Goal: Check status

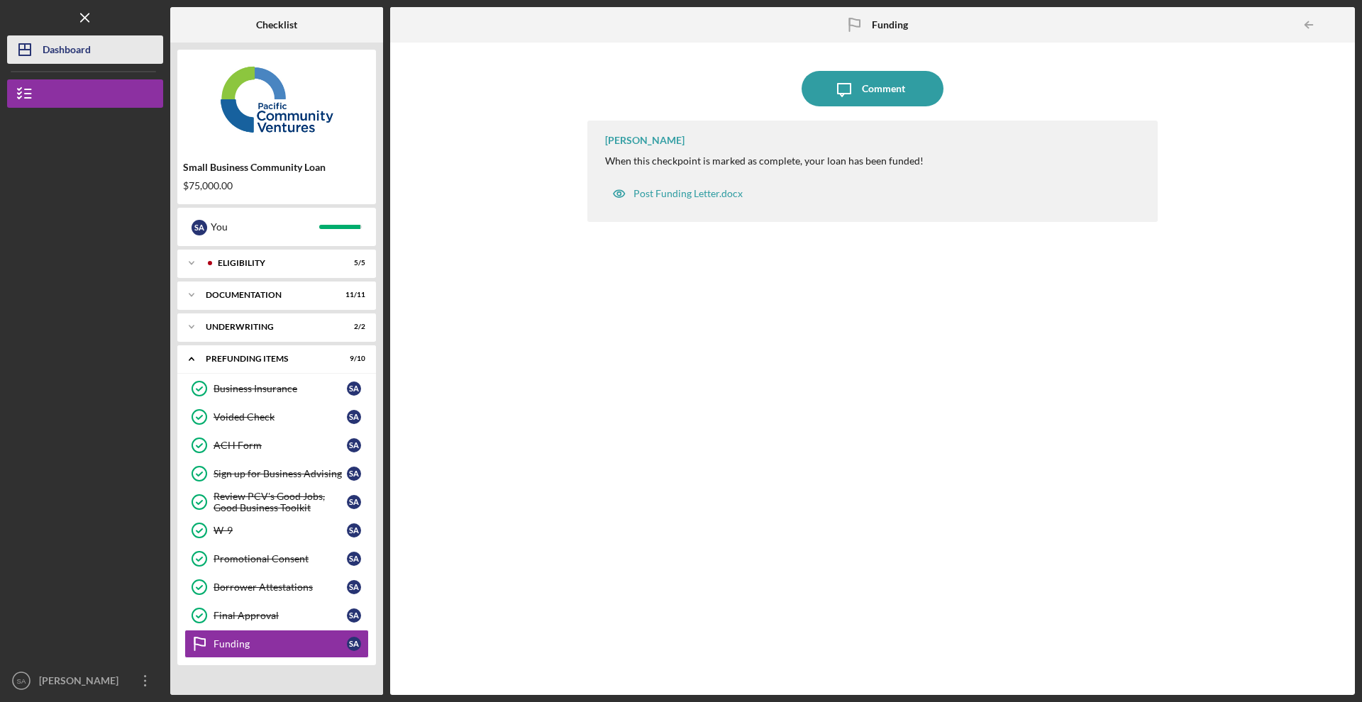
click at [66, 56] on div "Dashboard" at bounding box center [67, 51] width 48 height 32
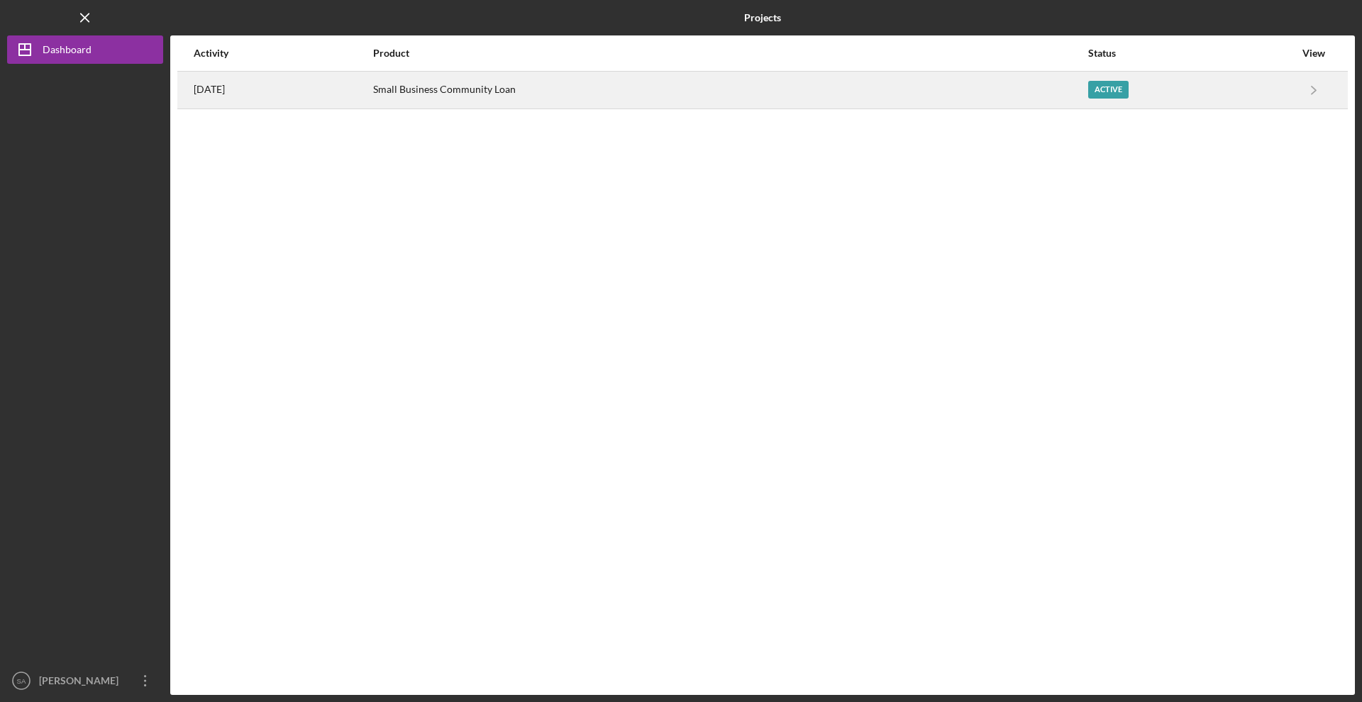
click at [641, 94] on div "Small Business Community Loan" at bounding box center [730, 89] width 714 height 35
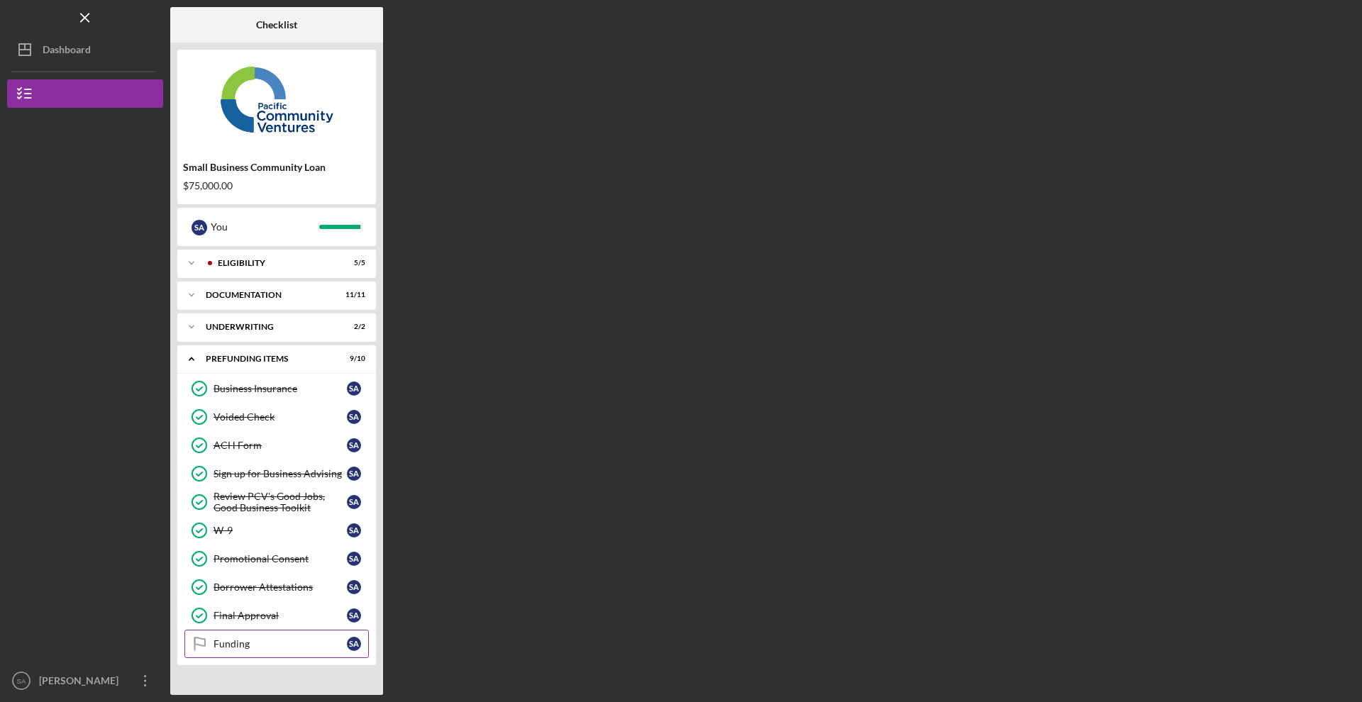
click at [265, 650] on link "Funding Funding S A" at bounding box center [276, 644] width 184 height 28
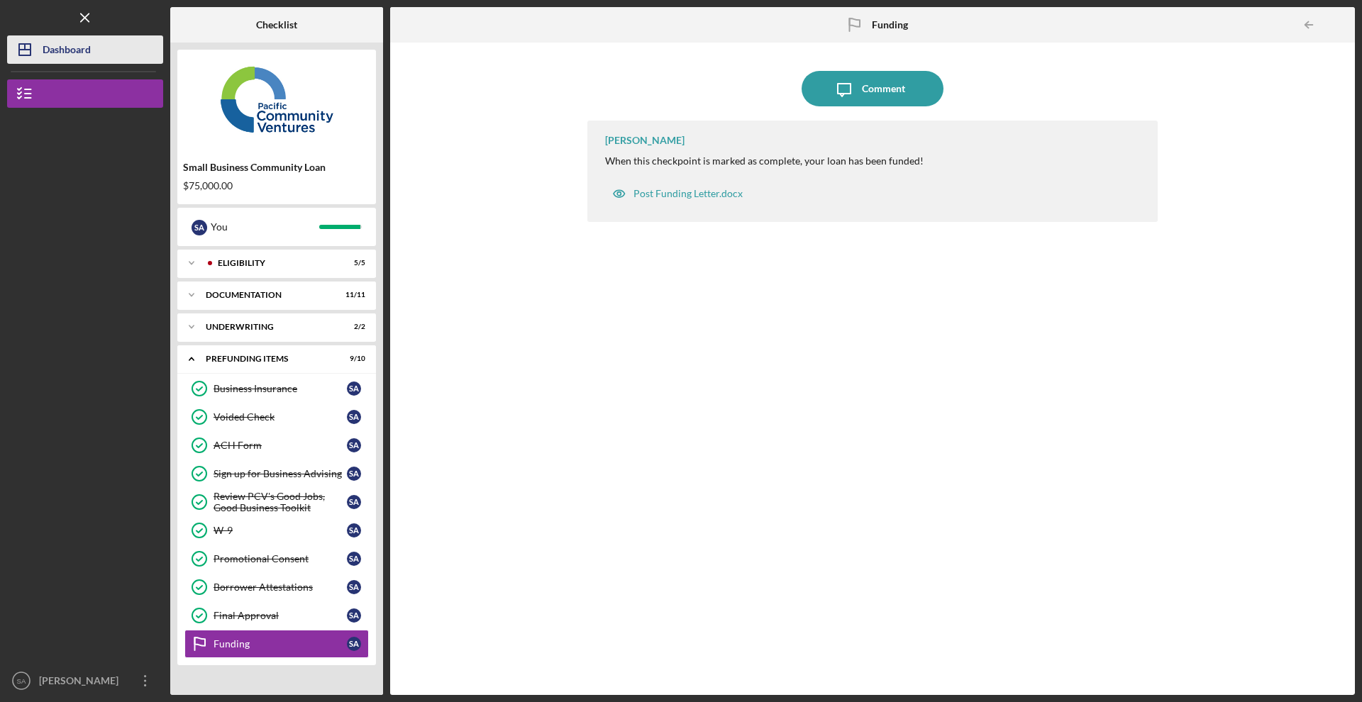
click at [65, 51] on div "Dashboard" at bounding box center [67, 51] width 48 height 32
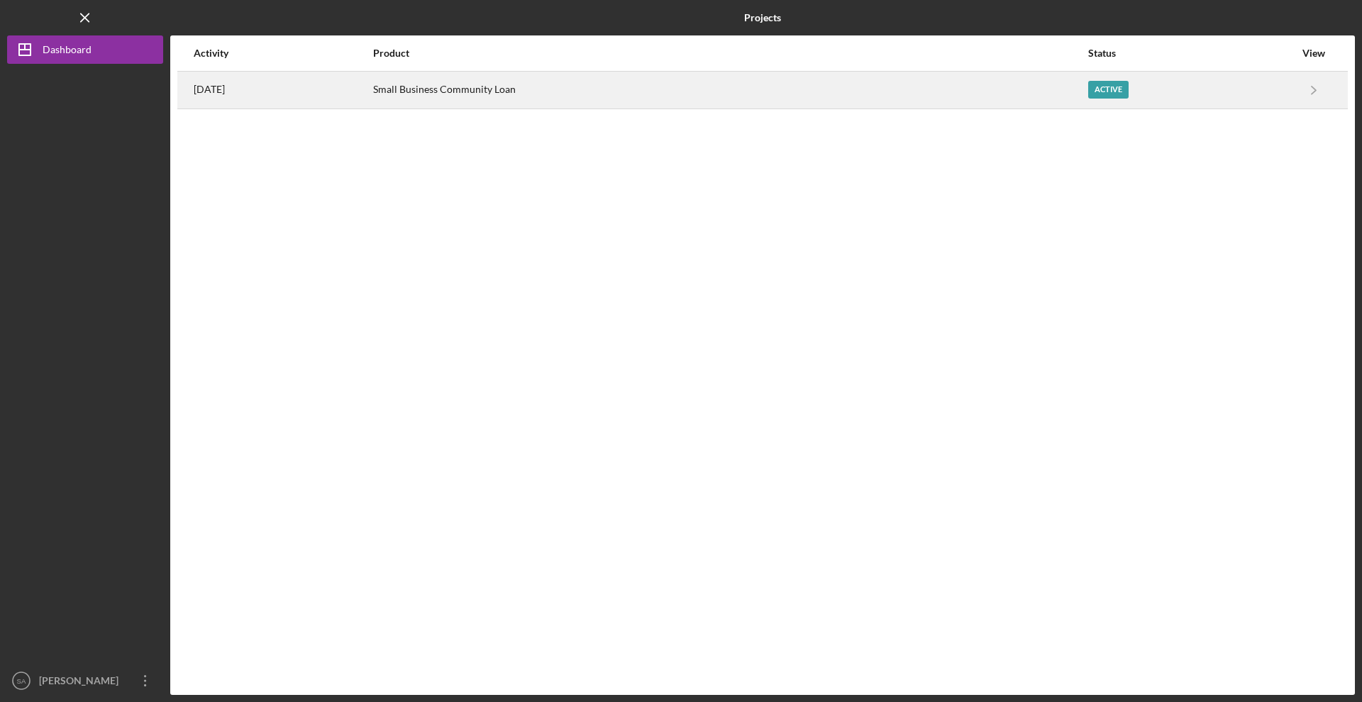
click at [503, 102] on div "Small Business Community Loan" at bounding box center [730, 89] width 714 height 35
